Goal: Task Accomplishment & Management: Manage account settings

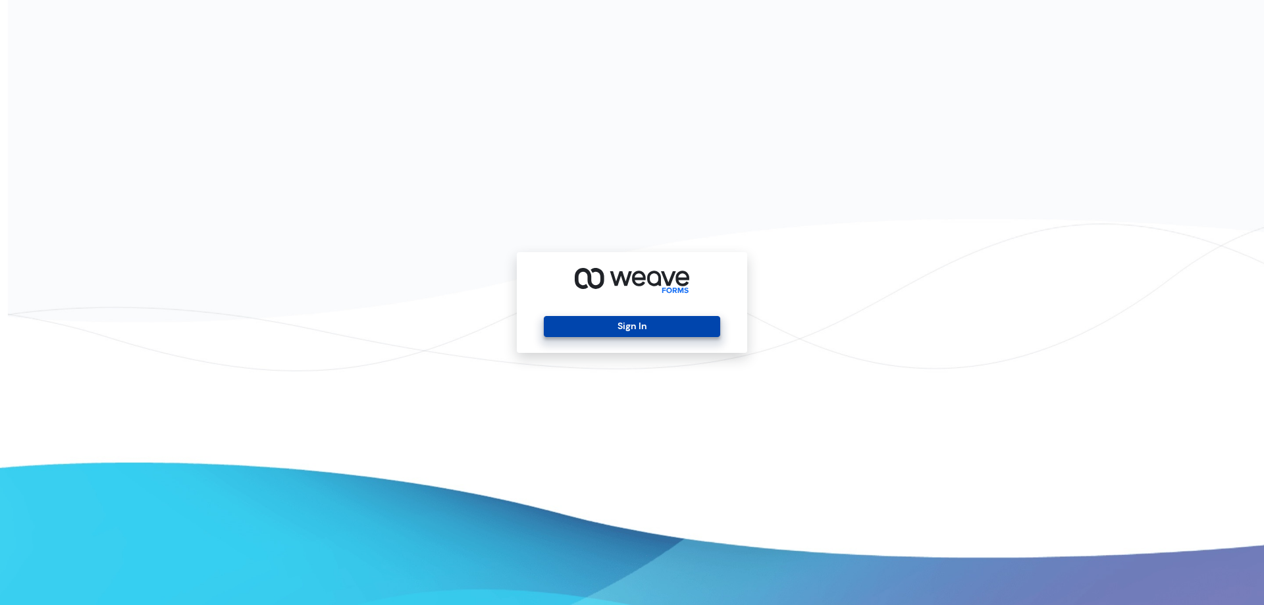
click at [571, 317] on div "Sign In" at bounding box center [632, 302] width 230 height 101
click at [572, 317] on button "Sign In" at bounding box center [632, 326] width 176 height 21
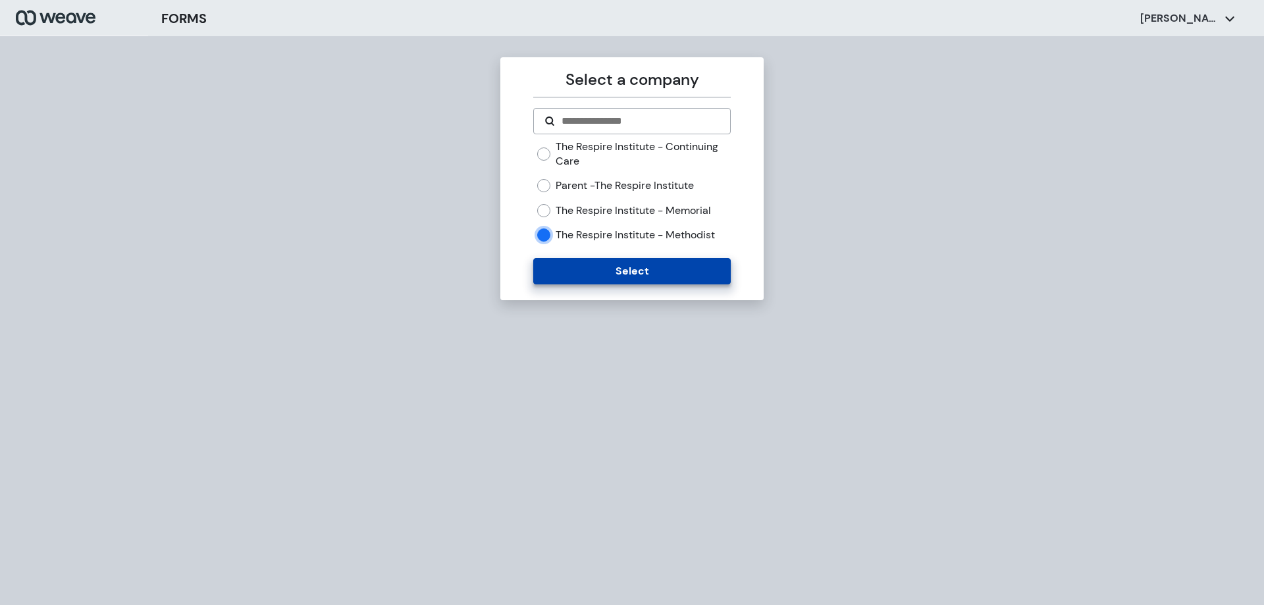
click at [600, 273] on button "Select" at bounding box center [631, 271] width 197 height 26
